Goal: Information Seeking & Learning: Learn about a topic

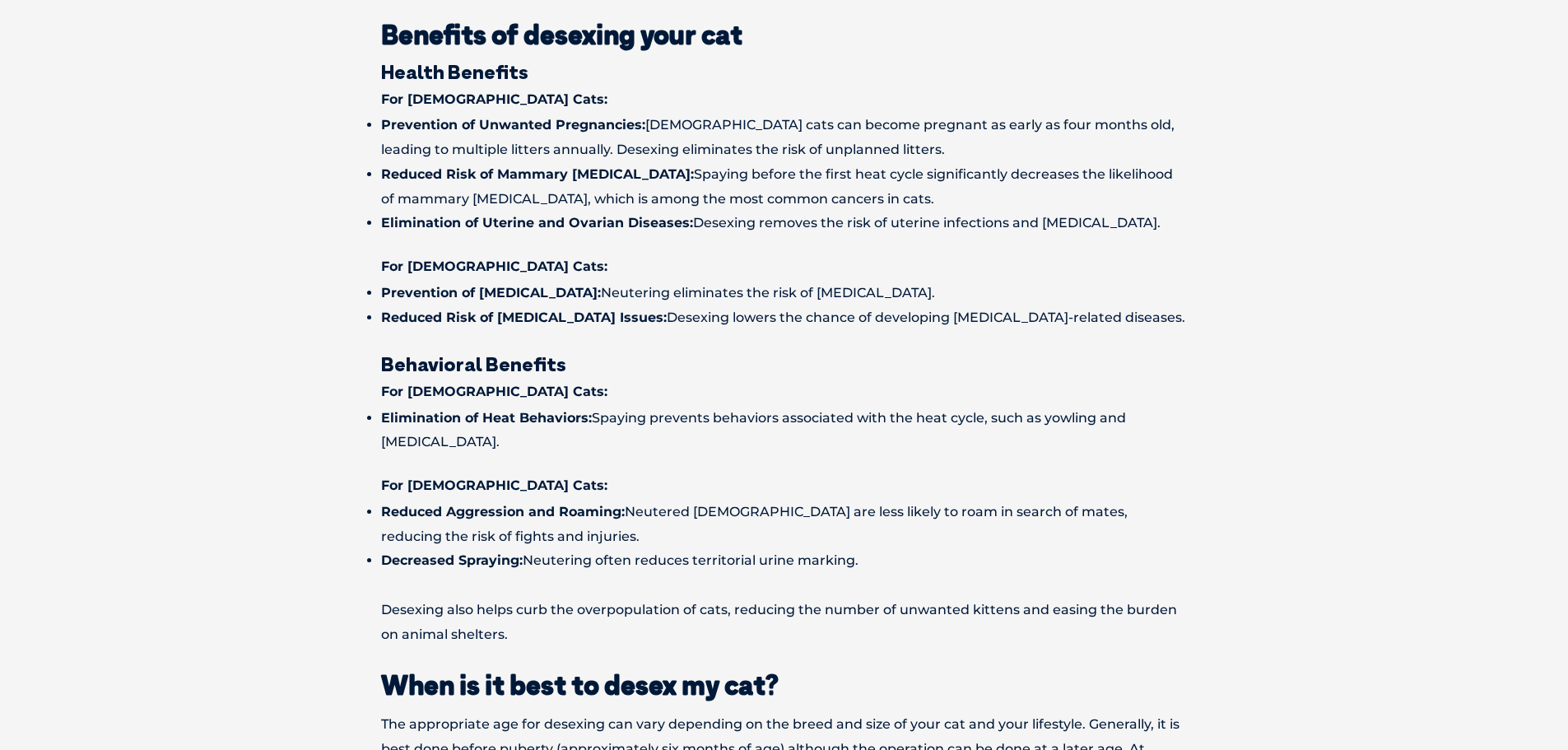
scroll to position [1318, 0]
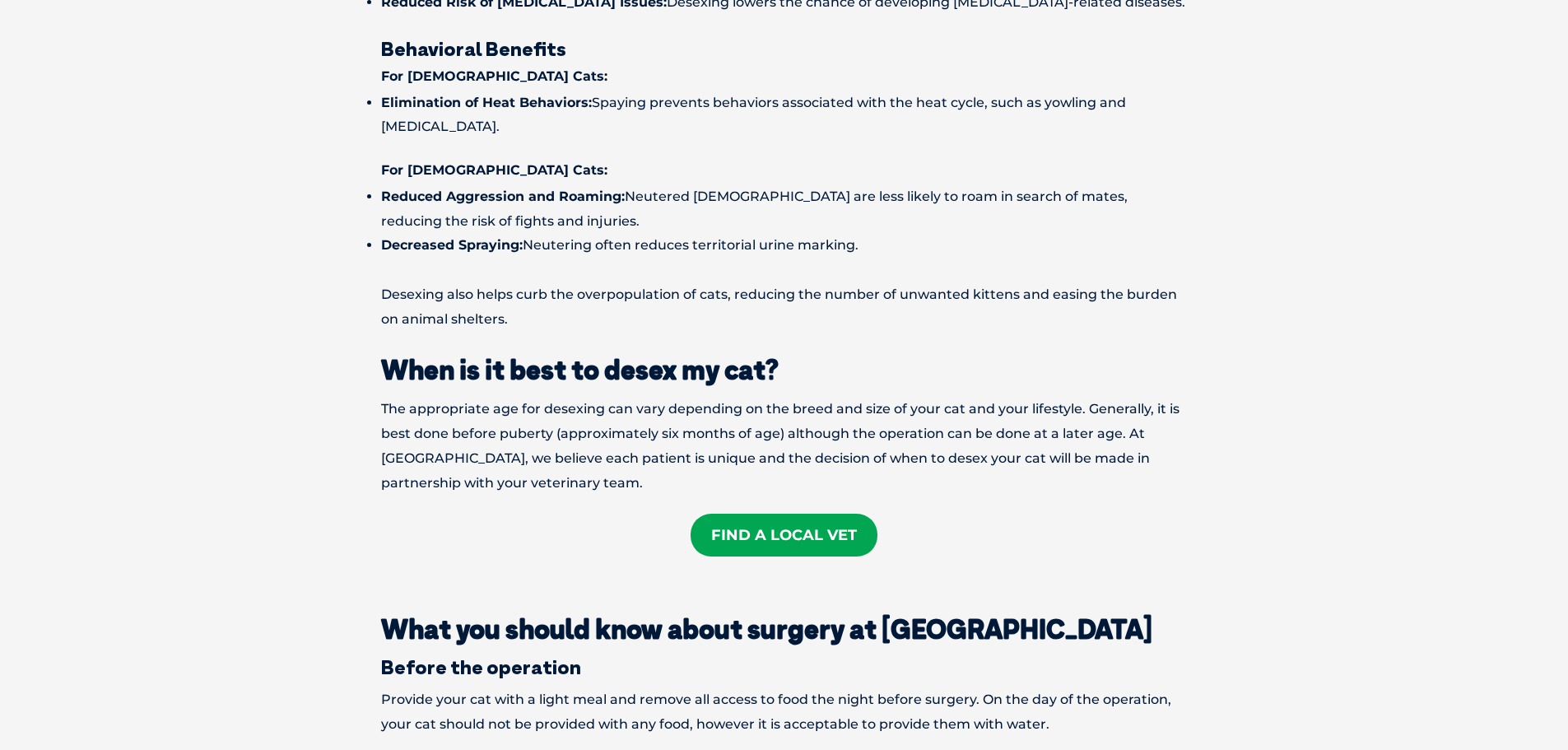
click at [766, 527] on link "Find A Local Vet" at bounding box center [784, 535] width 187 height 43
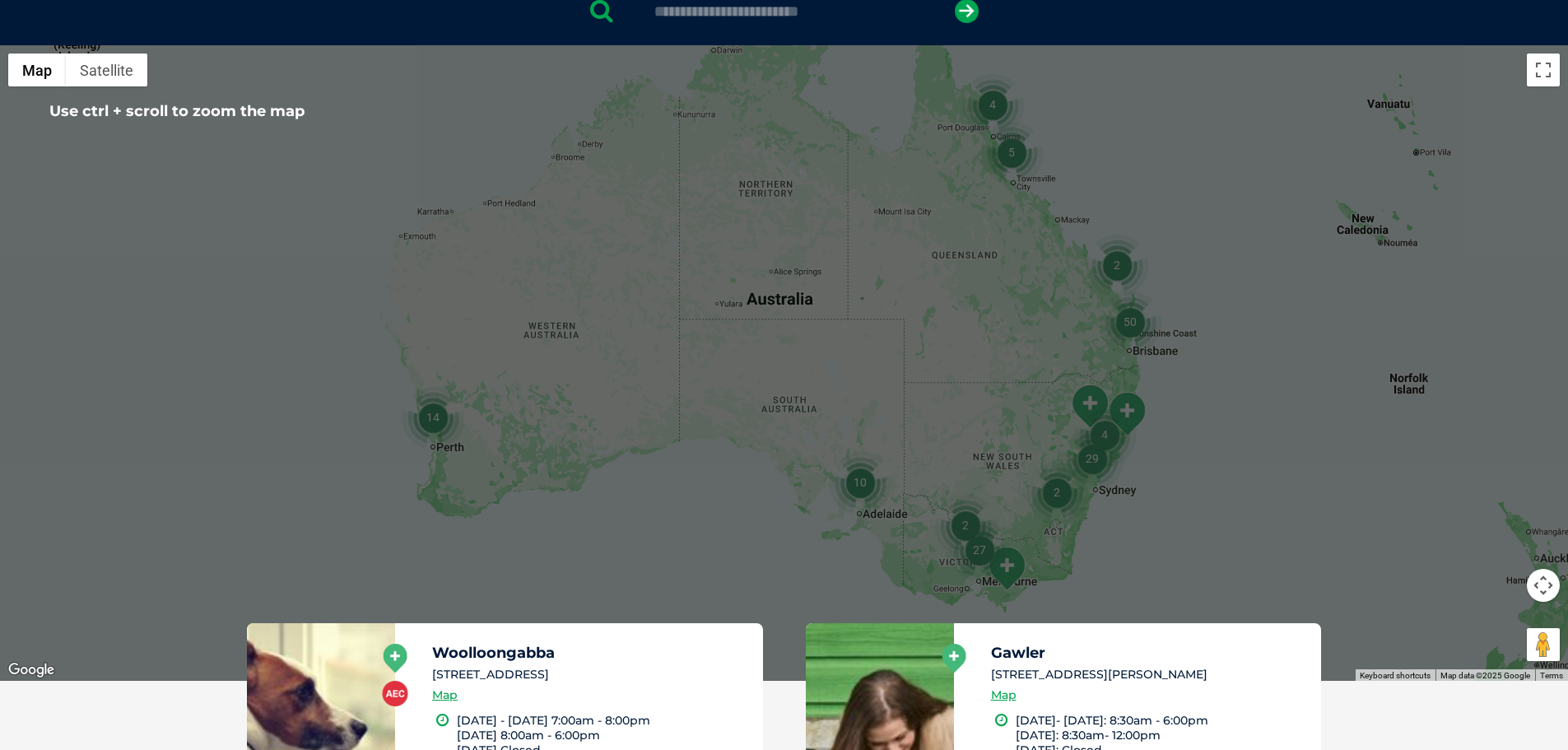
scroll to position [412, 0]
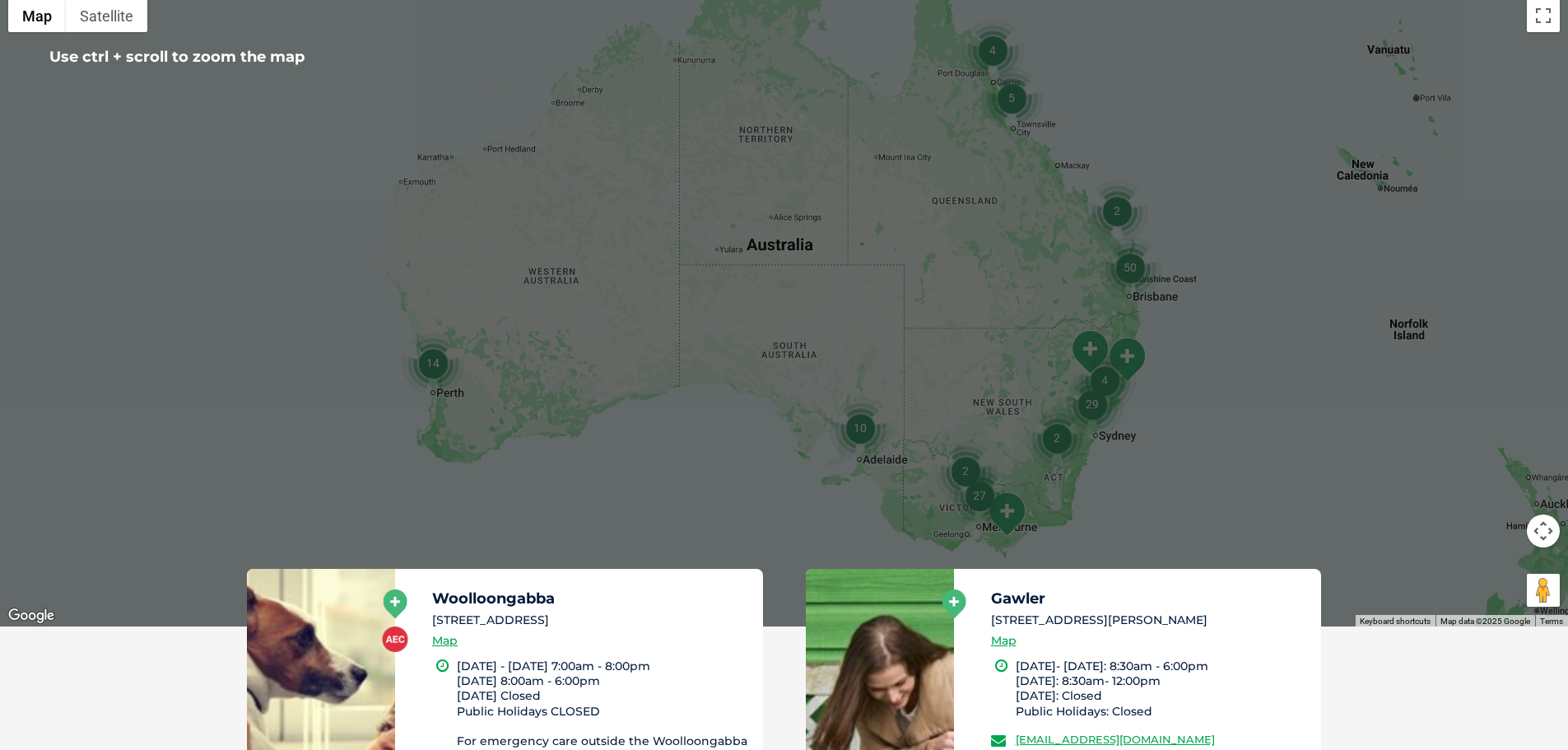
click at [1054, 437] on img "2" at bounding box center [1057, 438] width 62 height 62
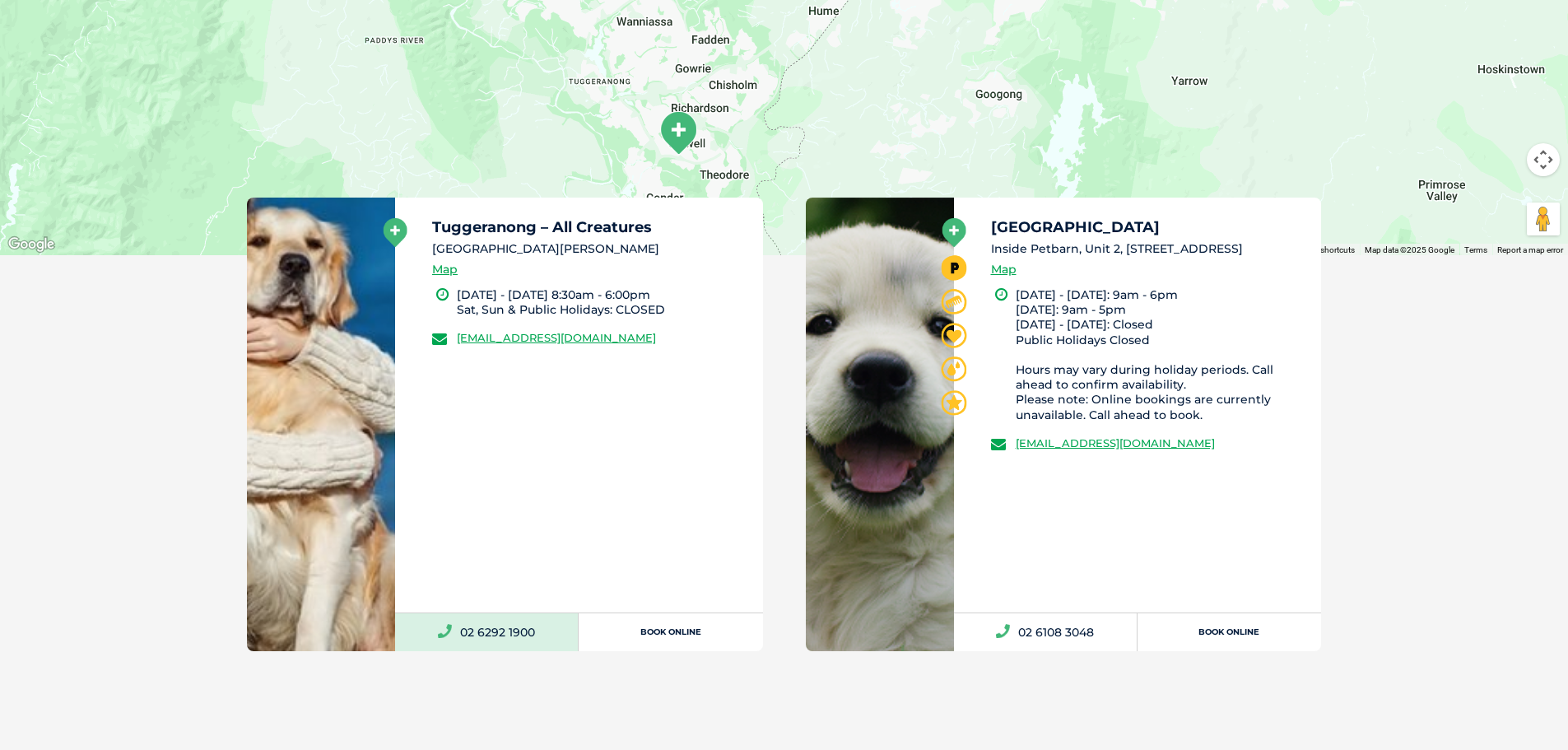
scroll to position [823, 0]
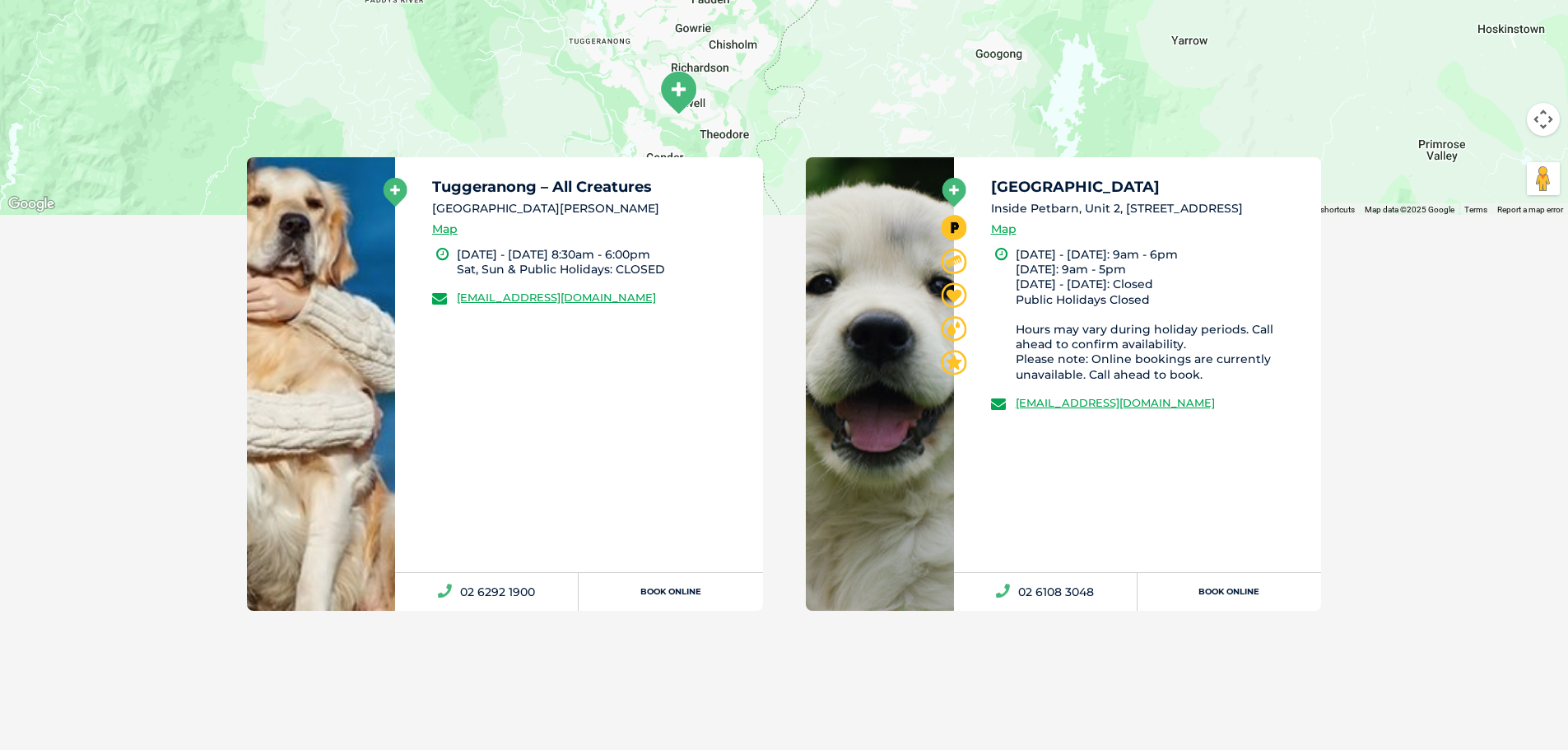
click at [231, 331] on li "Tuggeranong – All Creatures Cnr Duggan Street and Tharwa Drive , Calwell Map Mo…" at bounding box center [505, 384] width 559 height 453
click at [401, 194] on icon at bounding box center [395, 192] width 24 height 28
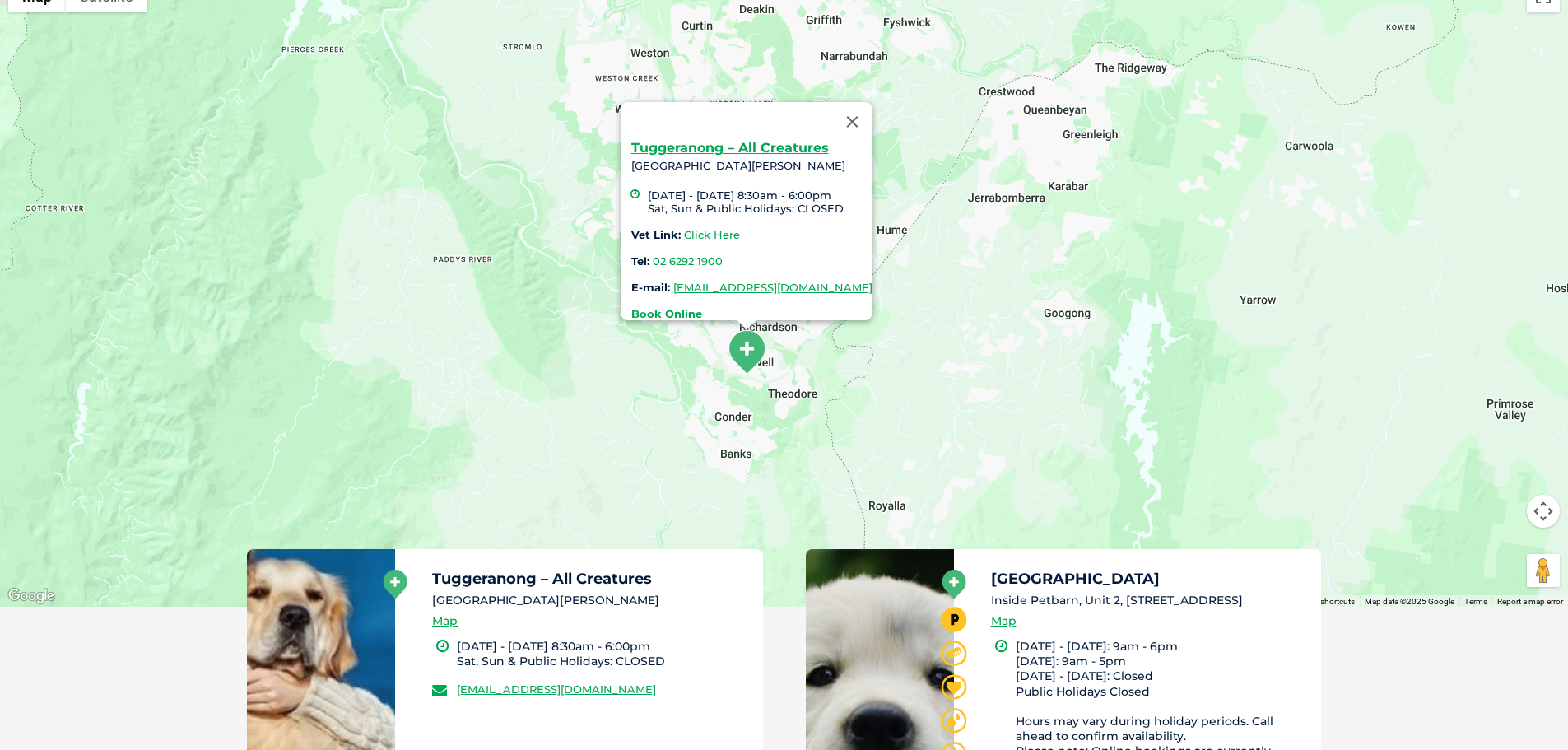
scroll to position [378, 0]
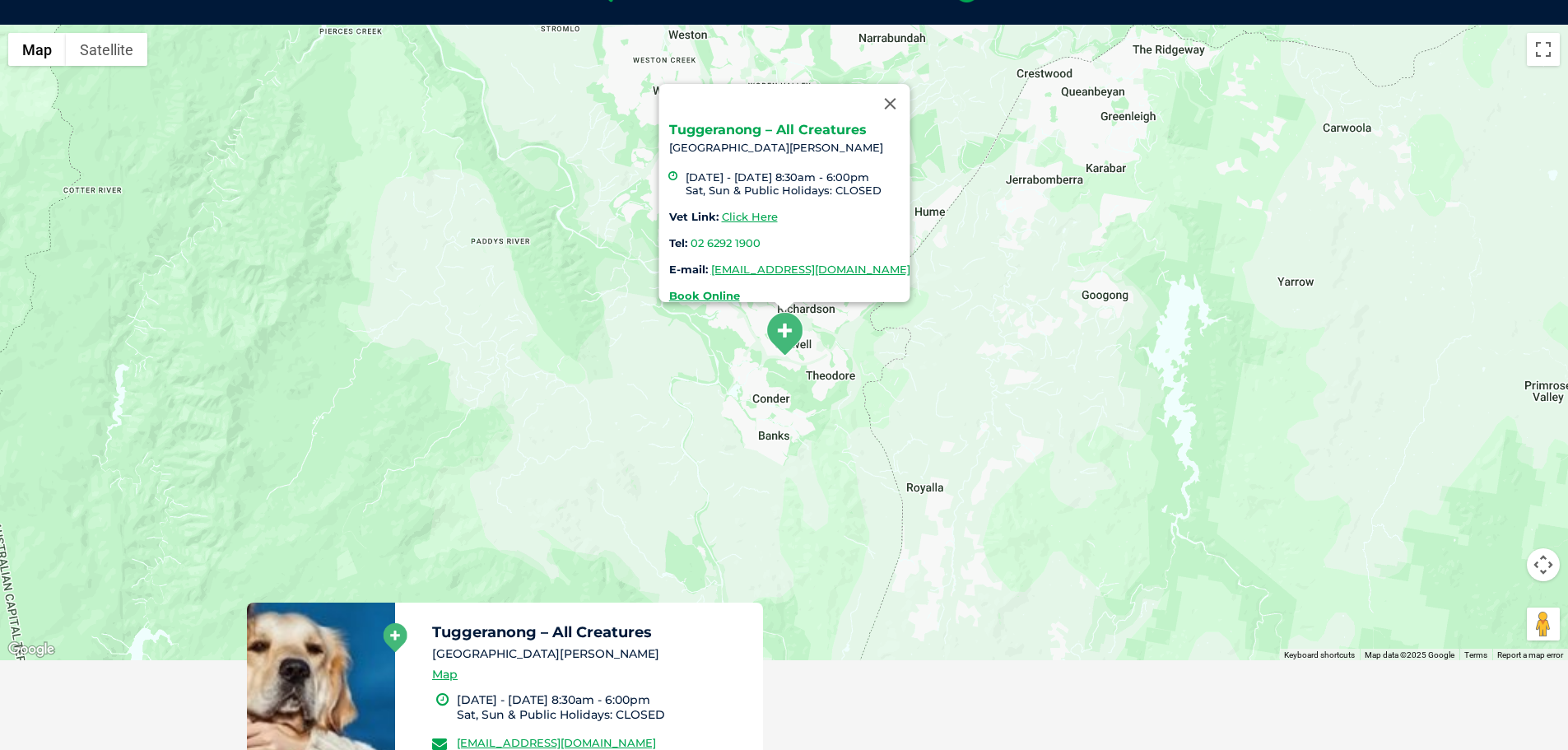
click at [770, 122] on link "Tuggeranong – All Creatures" at bounding box center [767, 129] width 197 height 16
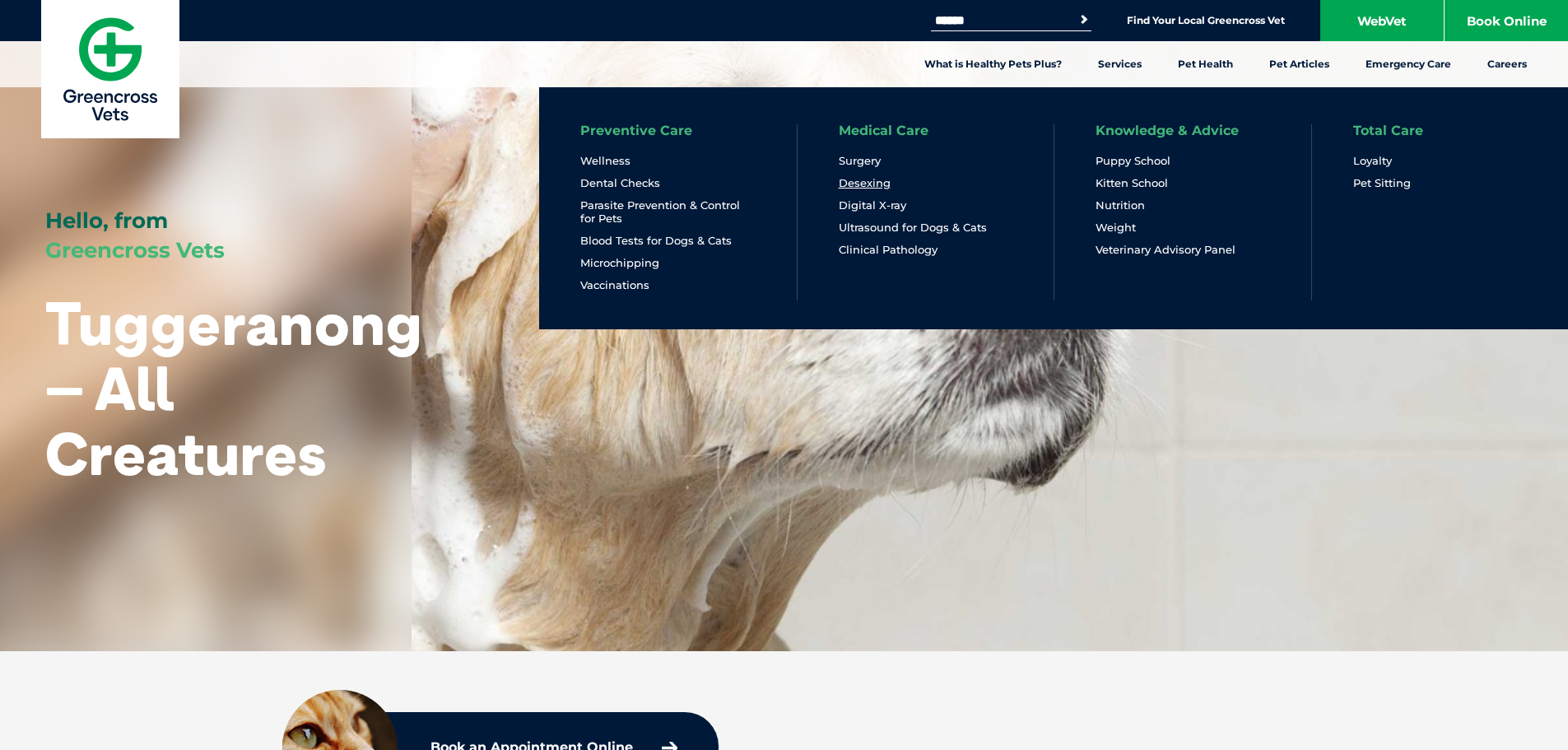
click at [872, 184] on link "Desexing" at bounding box center [864, 183] width 52 height 14
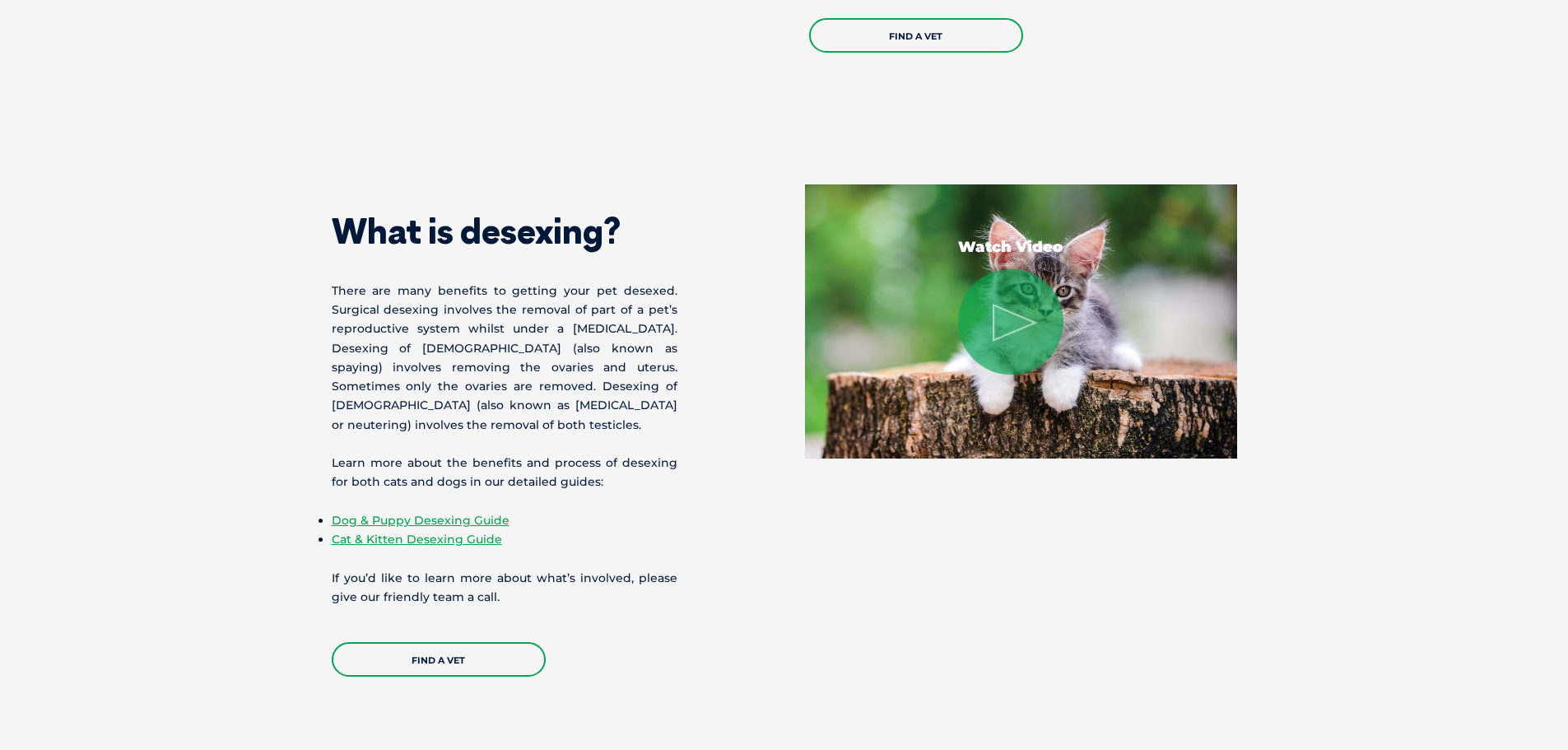
scroll to position [1236, 0]
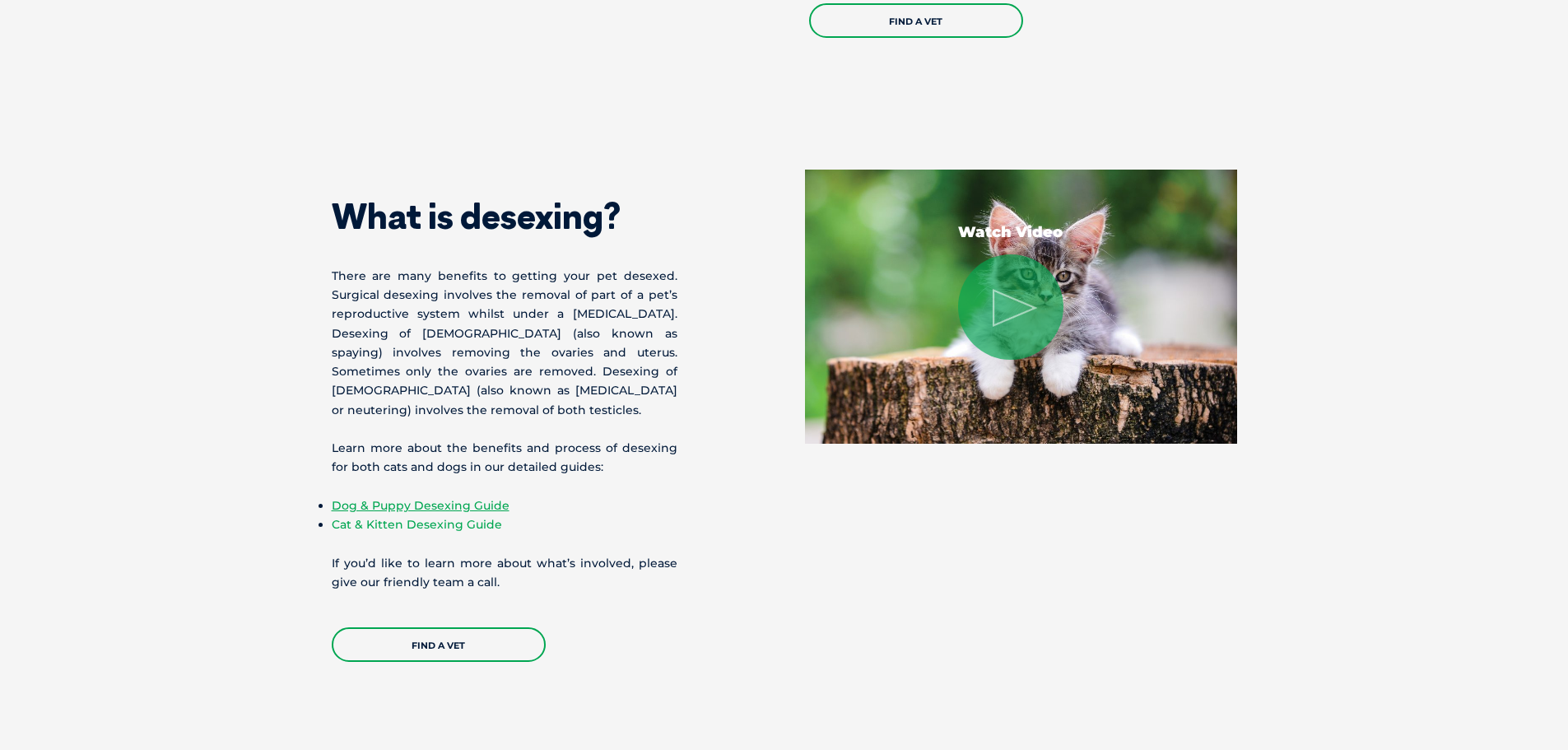
click at [432, 525] on link "Cat & Kitten Desexing Guide" at bounding box center [417, 524] width 171 height 15
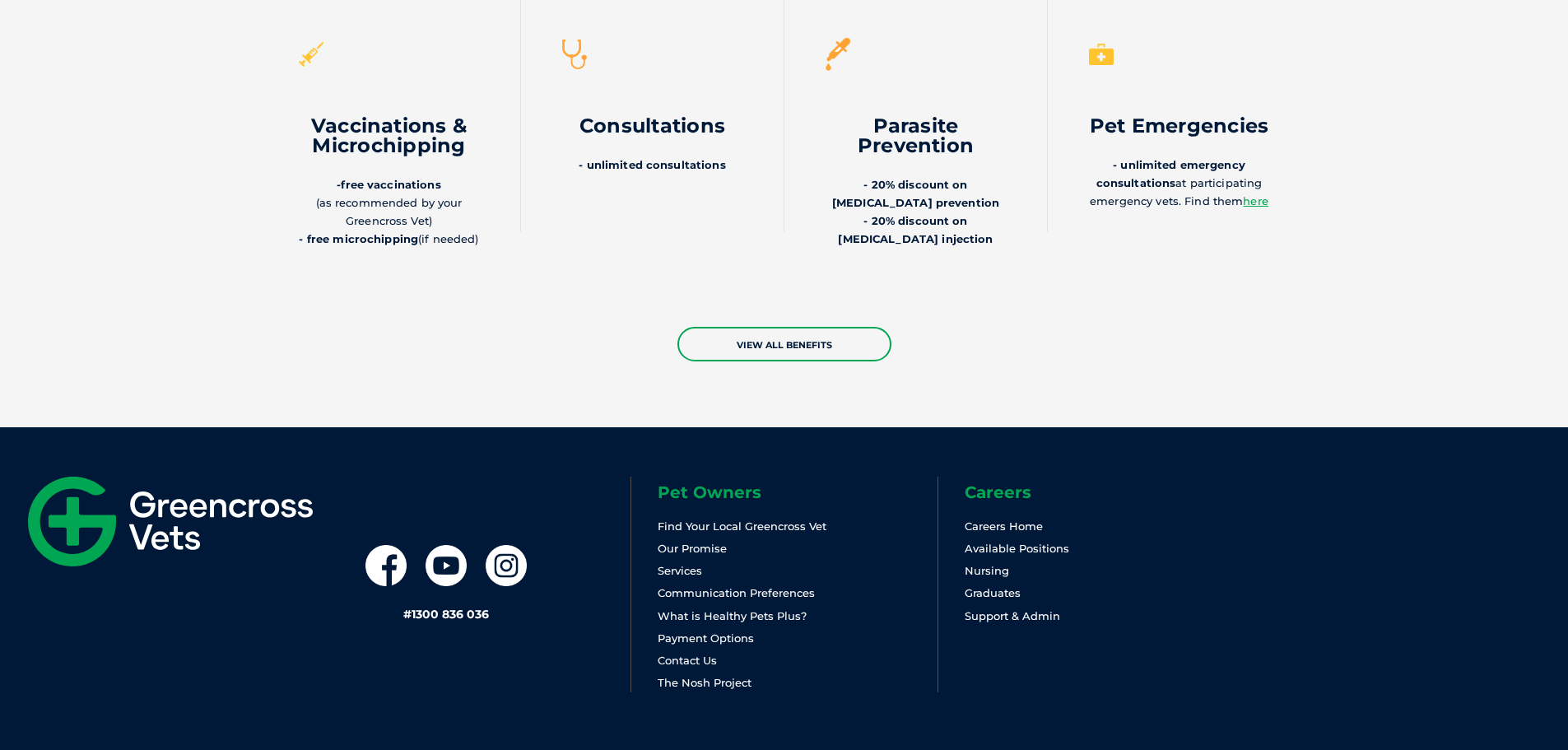
scroll to position [3941, 0]
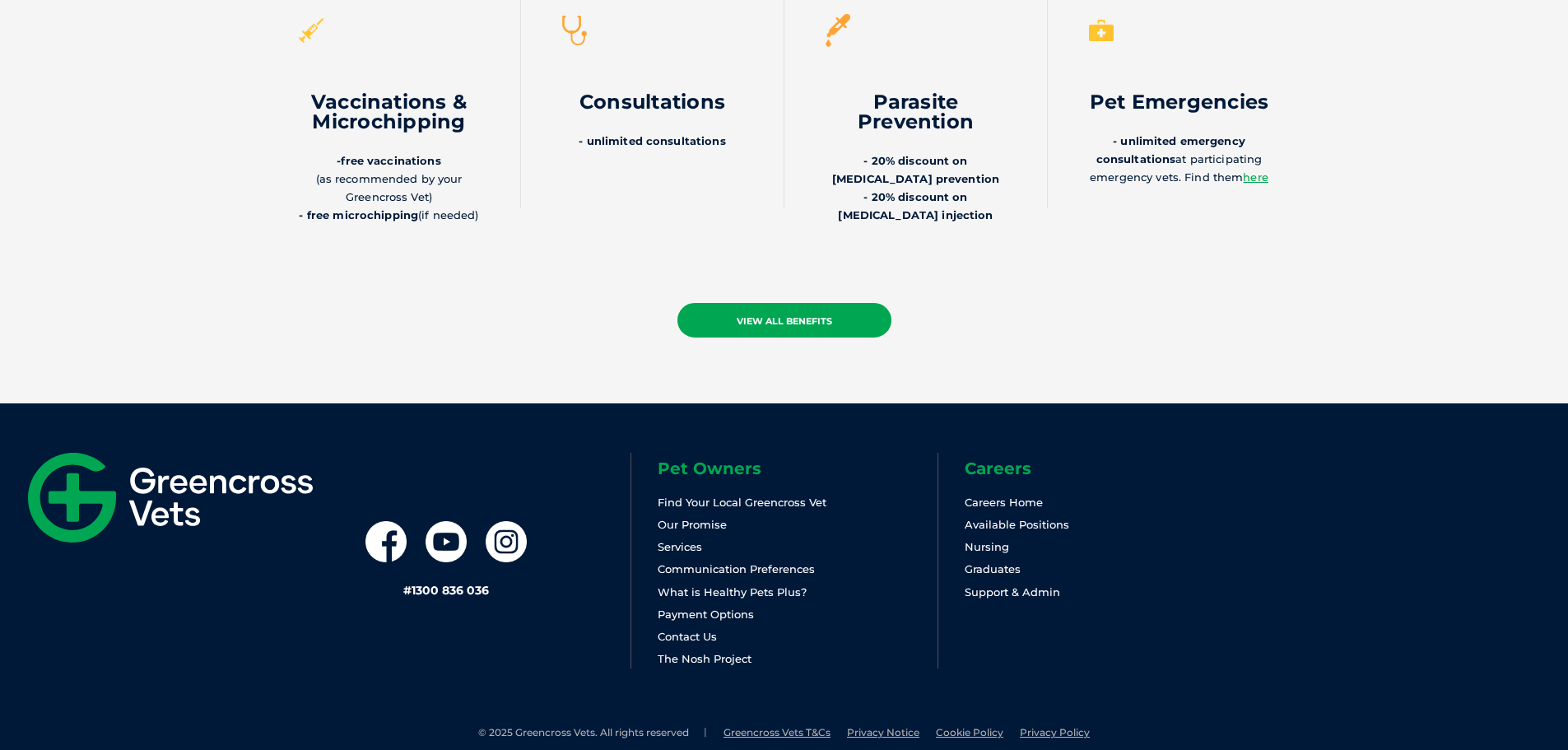
click at [805, 303] on link "view all benefits" at bounding box center [784, 320] width 214 height 35
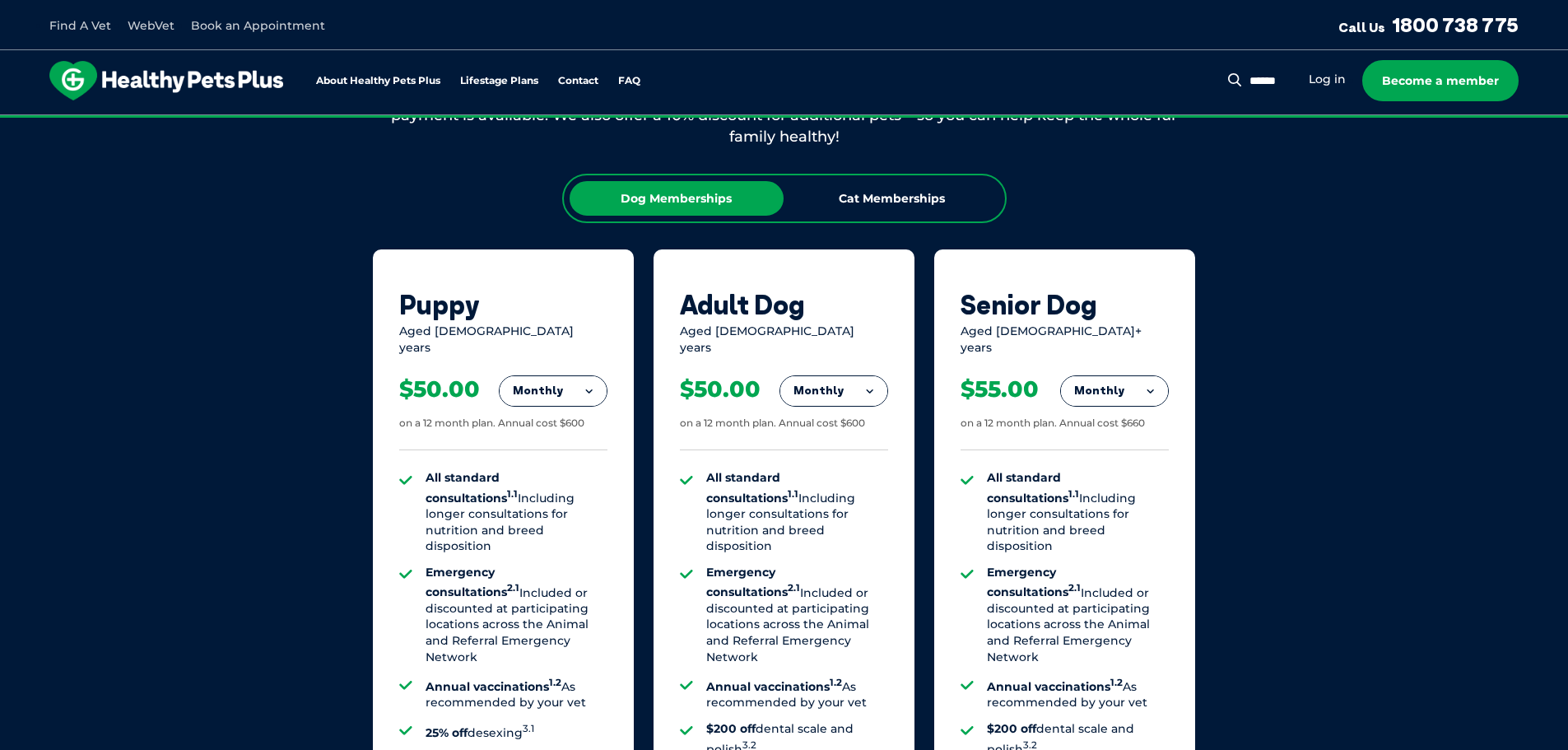
scroll to position [1070, 0]
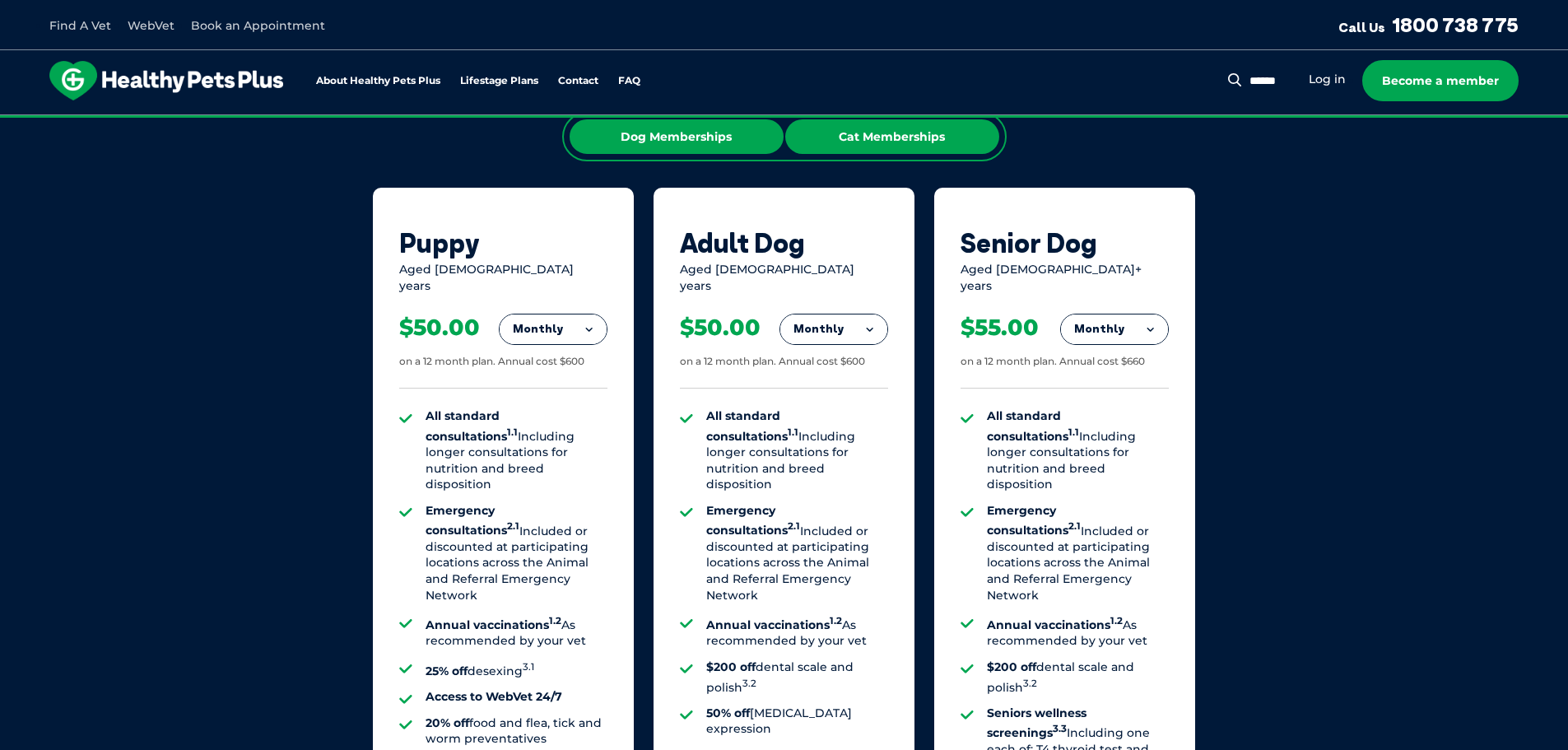
click at [870, 132] on div "Cat Memberships" at bounding box center [892, 137] width 214 height 35
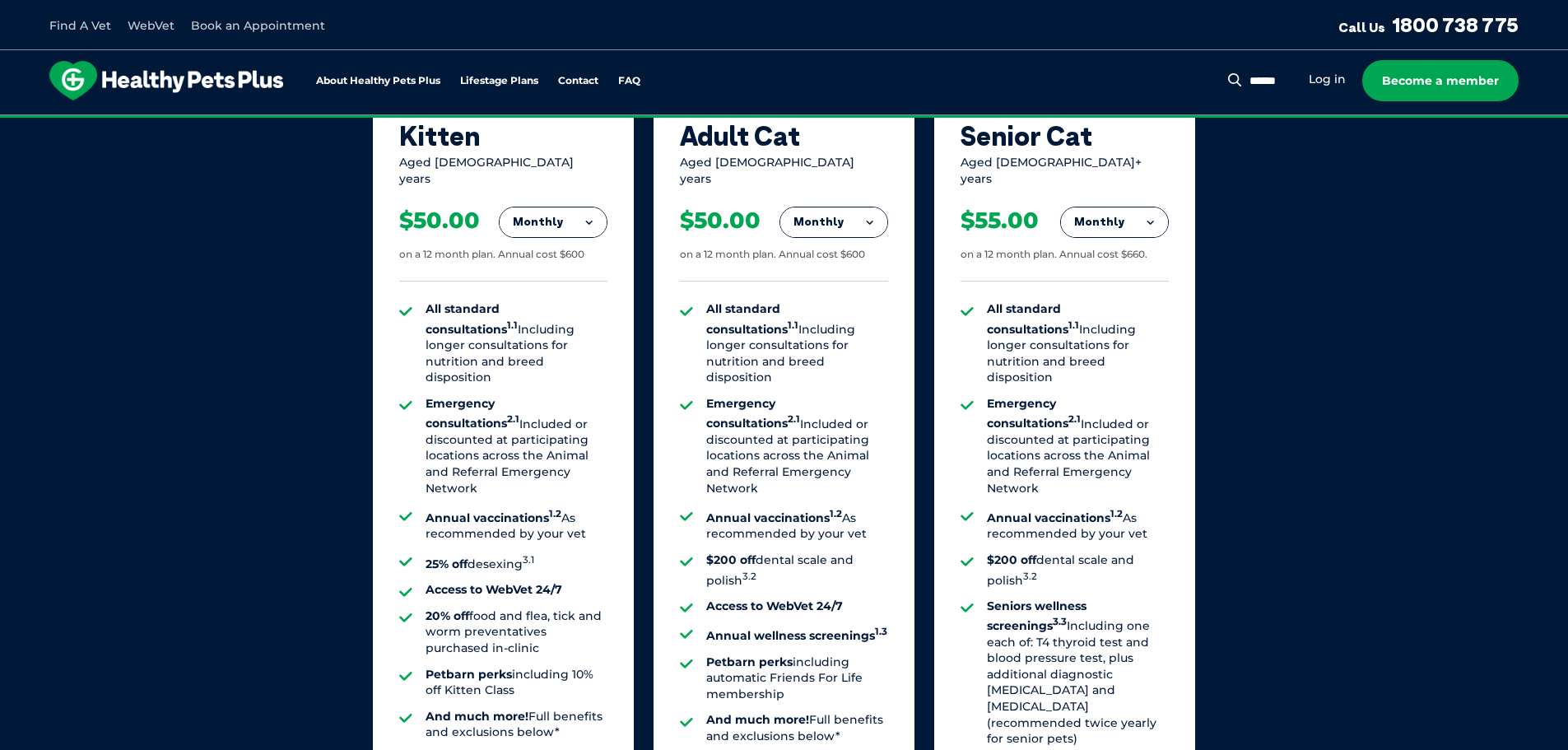
scroll to position [1153, 0]
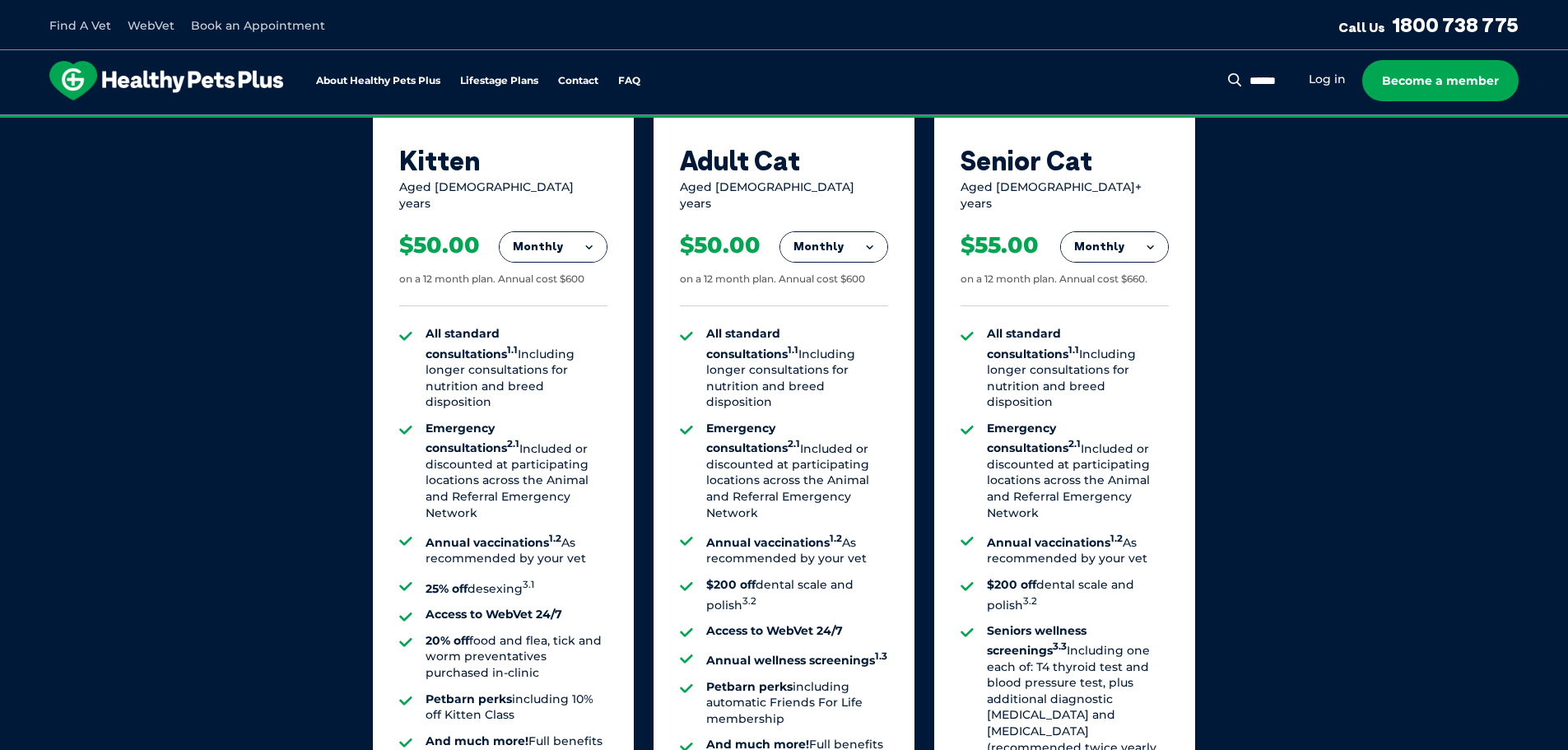
click at [830, 239] on button "Monthly" at bounding box center [834, 247] width 107 height 29
click at [814, 348] on li "Yearly" at bounding box center [834, 360] width 107 height 39
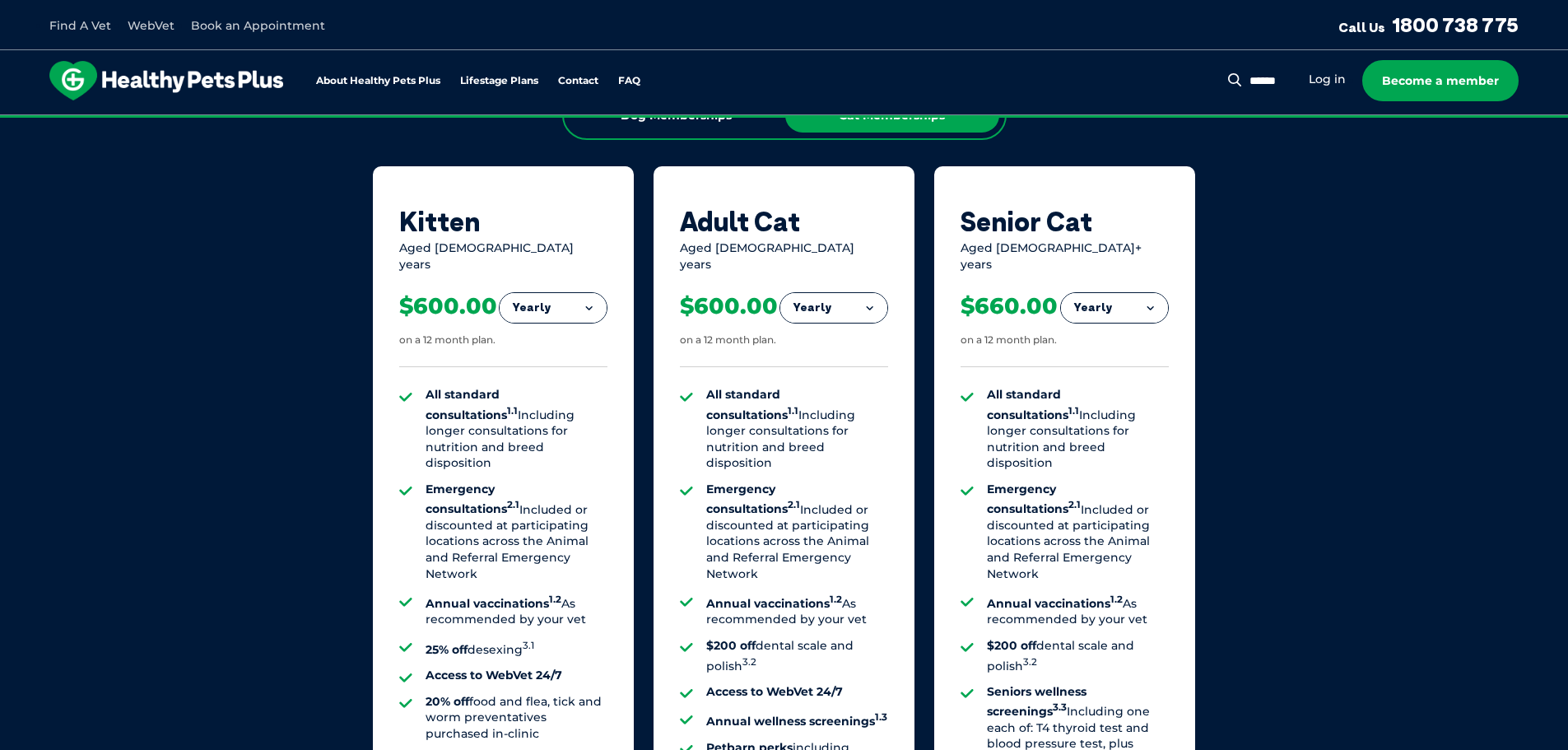
scroll to position [906, 0]
